Goal: Task Accomplishment & Management: Use online tool/utility

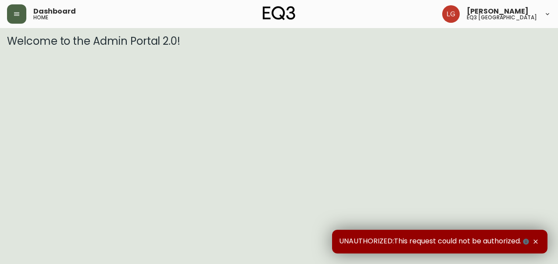
click at [24, 14] on button "button" at bounding box center [16, 13] width 19 height 19
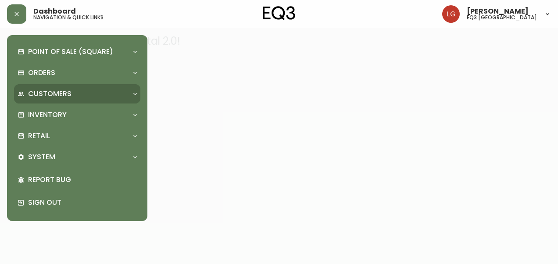
click at [38, 89] on p "Customers" at bounding box center [49, 94] width 43 height 10
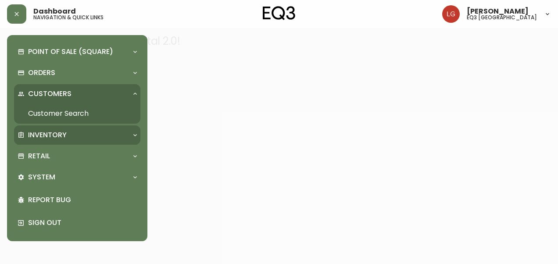
click at [47, 131] on p "Inventory" at bounding box center [47, 135] width 39 height 10
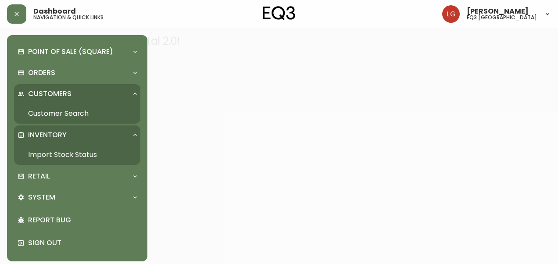
click at [52, 154] on link "Import Stock Status" at bounding box center [77, 155] width 126 height 20
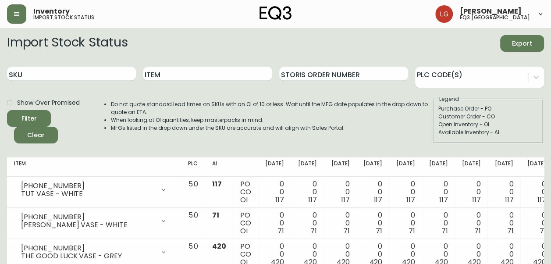
click at [79, 84] on div "SKU" at bounding box center [71, 74] width 129 height 29
click at [75, 75] on input "SKU" at bounding box center [71, 74] width 129 height 14
paste input "[PHONE_NUMBER]"
type input "[PHONE_NUMBER]"
click at [7, 110] on button "Filter" at bounding box center [29, 118] width 44 height 17
